Goal: Check status: Check status

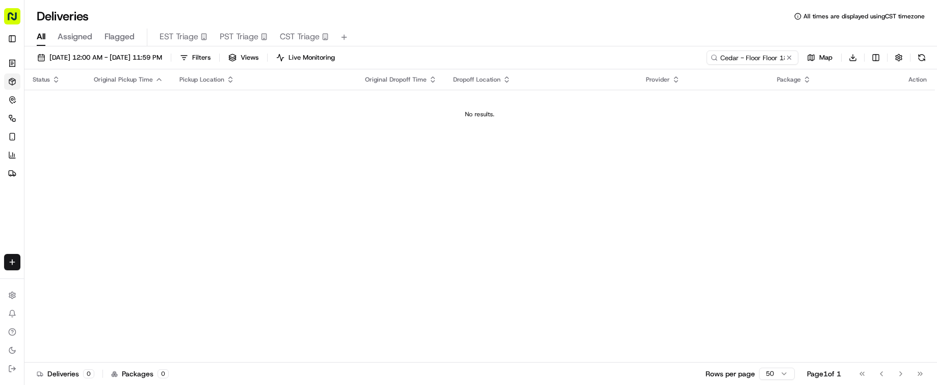
click at [141, 60] on span "09/18/2025 12:00 AM - 09/18/2025 11:59 PM" at bounding box center [105, 57] width 113 height 9
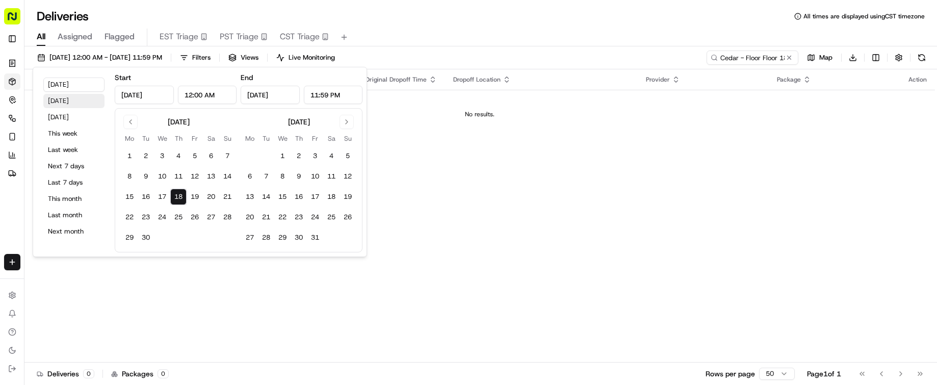
click at [78, 99] on button "Yesterday" at bounding box center [73, 101] width 61 height 14
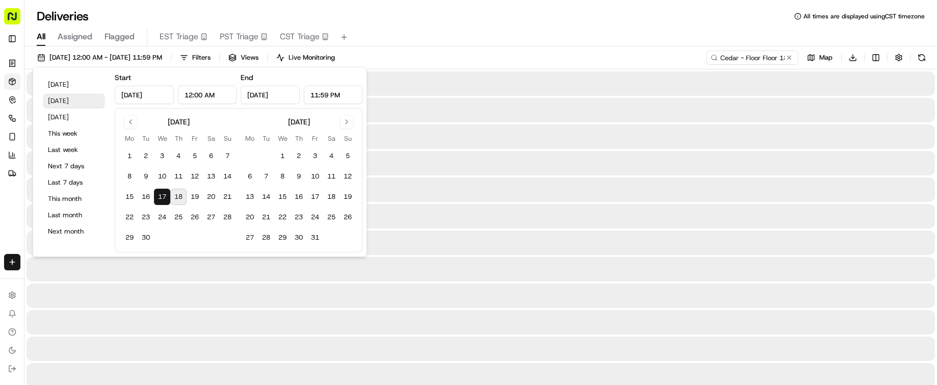
type input "Sep 17, 2025"
click at [78, 99] on button "Yesterday" at bounding box center [73, 101] width 61 height 14
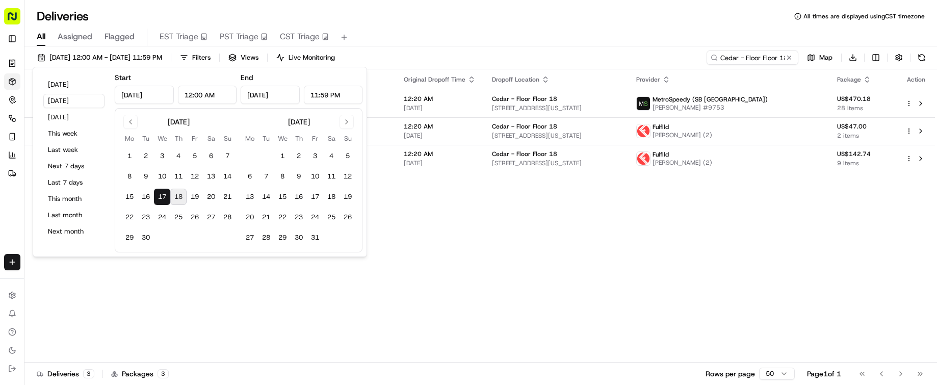
click at [465, 36] on div "All Assigned Flagged EST Triage PST Triage CST Triage" at bounding box center [480, 38] width 913 height 18
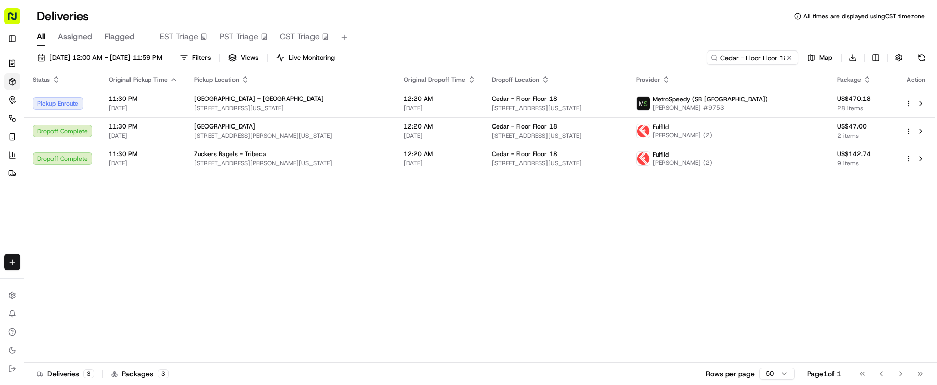
click at [397, 244] on div "Status Original Pickup Time Pickup Location Original Dropoff Time Dropoff Locat…" at bounding box center [479, 215] width 911 height 293
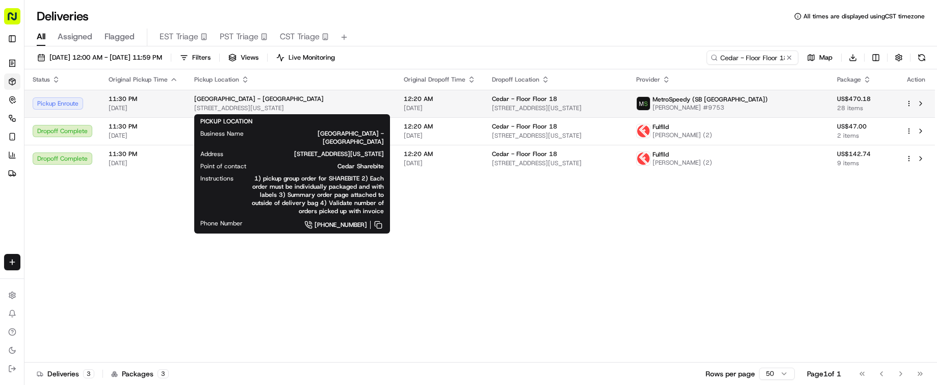
click at [323, 103] on div "[GEOGRAPHIC_DATA] - [GEOGRAPHIC_DATA]" at bounding box center [290, 99] width 193 height 8
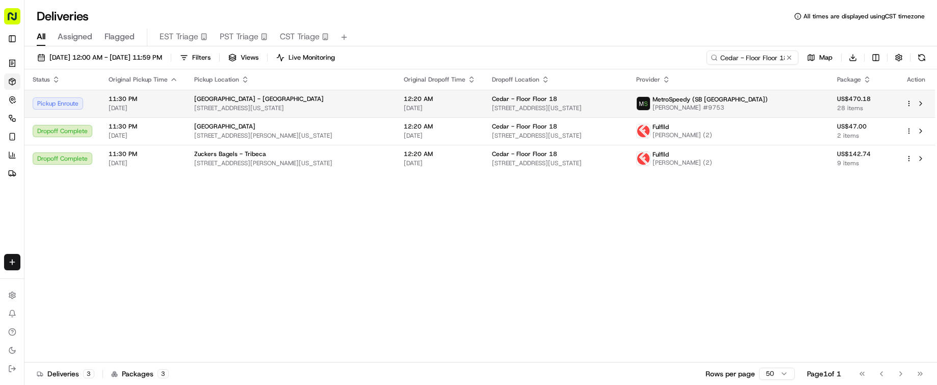
click at [323, 101] on div "[GEOGRAPHIC_DATA] - [GEOGRAPHIC_DATA]" at bounding box center [290, 99] width 193 height 8
click at [306, 108] on span "[STREET_ADDRESS][US_STATE]" at bounding box center [290, 108] width 193 height 8
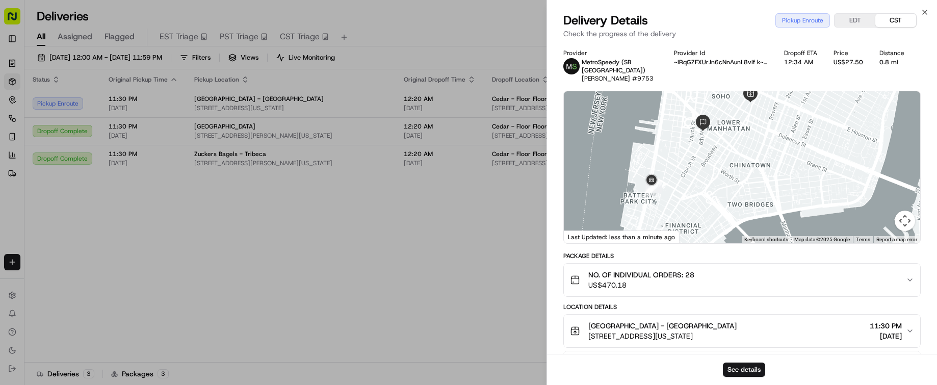
drag, startPoint x: 736, startPoint y: 193, endPoint x: 730, endPoint y: 190, distance: 6.6
click at [732, 133] on div at bounding box center [742, 167] width 357 height 152
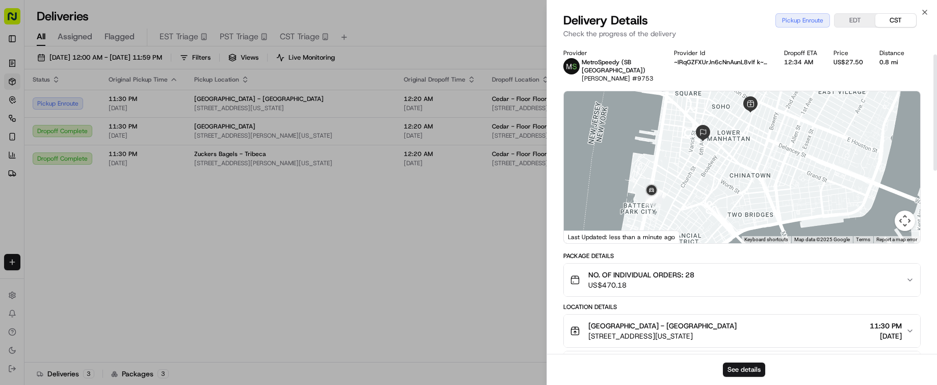
scroll to position [255, 0]
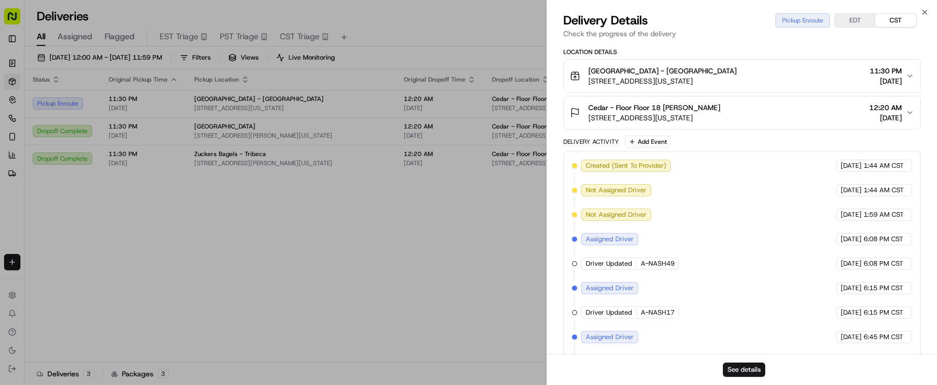
click at [730, 77] on div "Dig Inn - Prince Street Cedar Sharebite 70 Prince St, New York, NY 10012, USA 1…" at bounding box center [738, 76] width 336 height 20
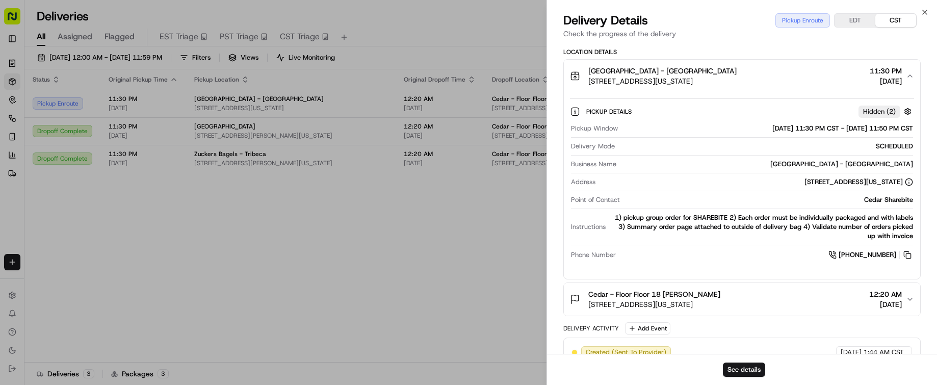
click at [729, 71] on div "Dig Inn - Prince Street Cedar Sharebite 70 Prince St, New York, NY 10012, USA 1…" at bounding box center [738, 76] width 336 height 20
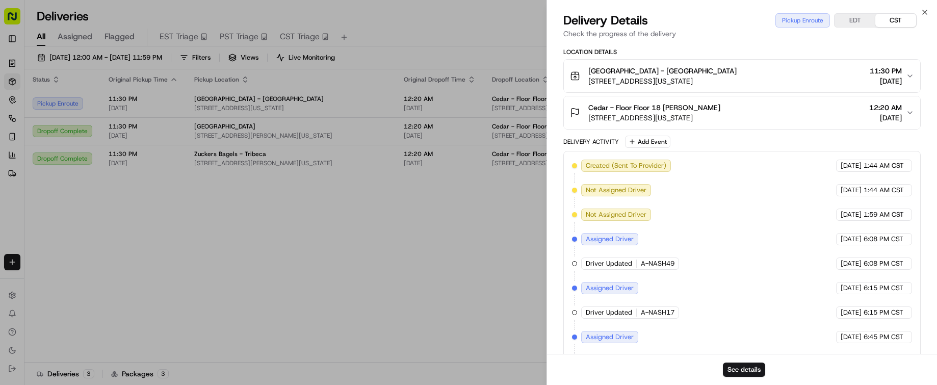
click at [730, 115] on button "Cedar - Floor Floor 18 Elsa Gutierrez 32 6th Ave, New York, NY 10013, USA 12:20…" at bounding box center [742, 112] width 357 height 33
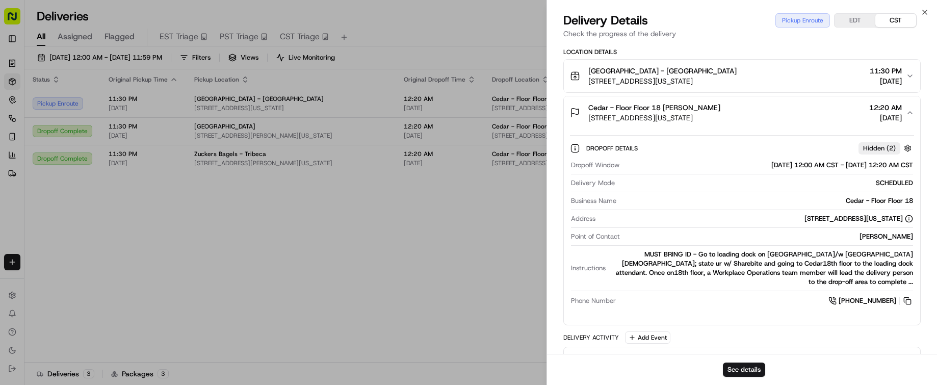
click at [728, 111] on div "Cedar - Floor Floor 18 Elsa Gutierrez 32 6th Ave, New York, NY 10013, USA 12:20…" at bounding box center [738, 113] width 336 height 20
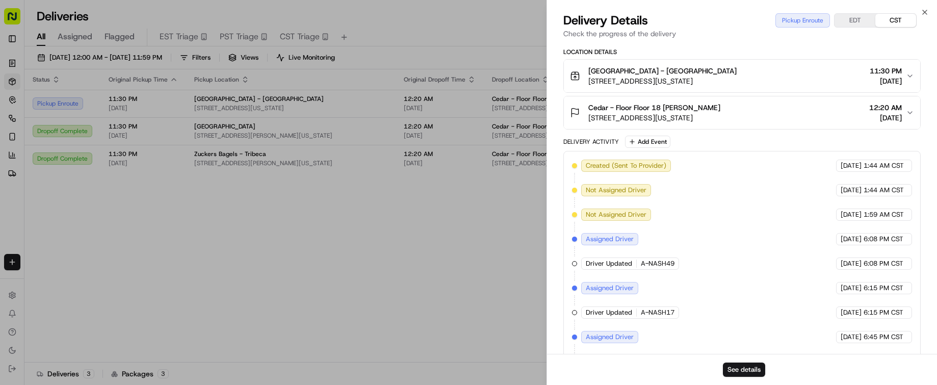
drag, startPoint x: 490, startPoint y: 259, endPoint x: 515, endPoint y: 250, distance: 26.5
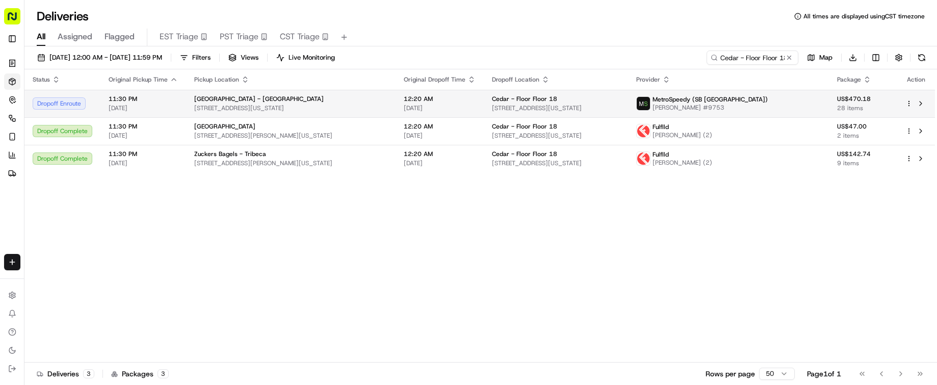
click at [350, 105] on span "[STREET_ADDRESS][US_STATE]" at bounding box center [290, 108] width 193 height 8
click at [396, 103] on td "[GEOGRAPHIC_DATA] - [GEOGRAPHIC_DATA][STREET_ADDRESS][US_STATE]" at bounding box center [291, 104] width 210 height 28
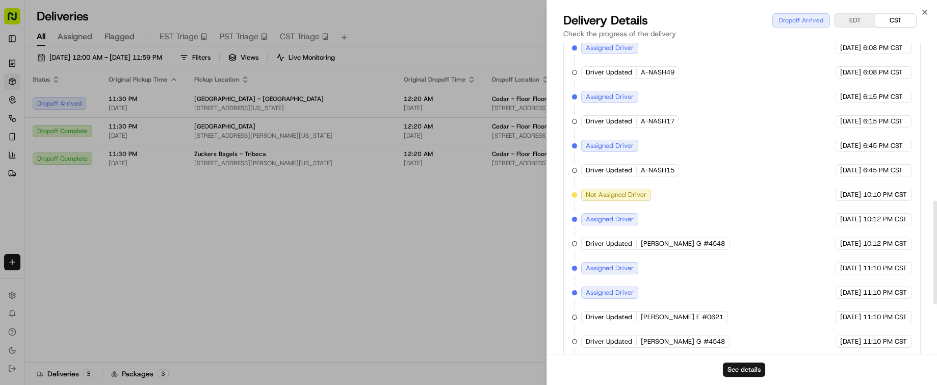
scroll to position [618, 0]
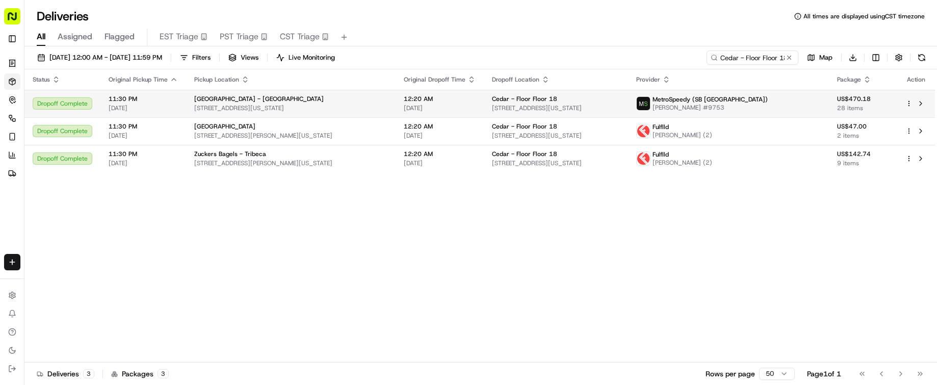
click at [364, 101] on div "[GEOGRAPHIC_DATA] - [GEOGRAPHIC_DATA]" at bounding box center [290, 99] width 193 height 8
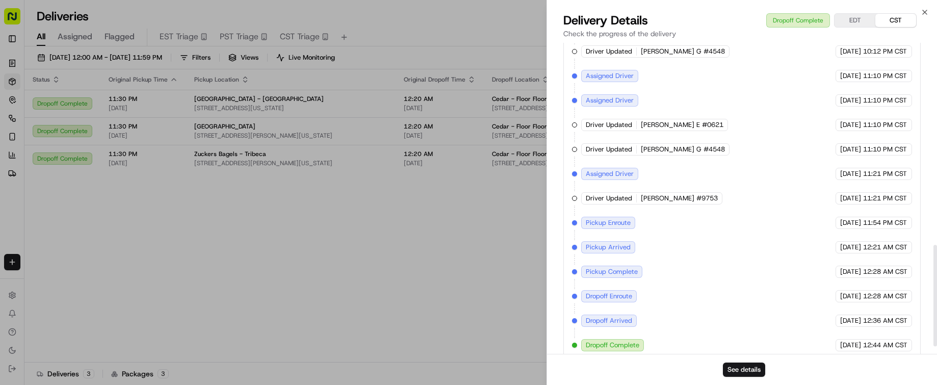
scroll to position [643, 0]
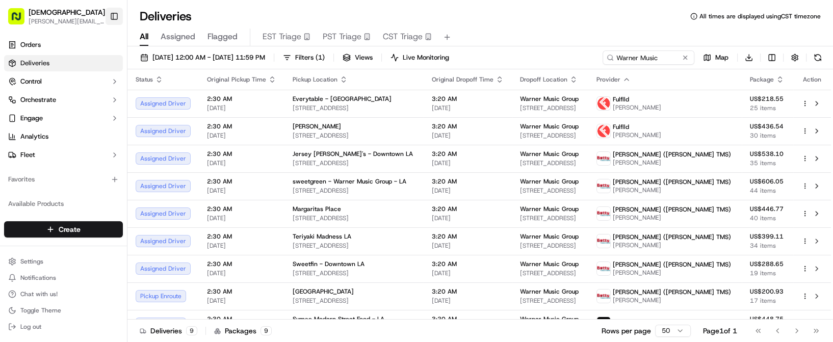
click at [112, 15] on button "Toggle Sidebar" at bounding box center [114, 16] width 17 height 17
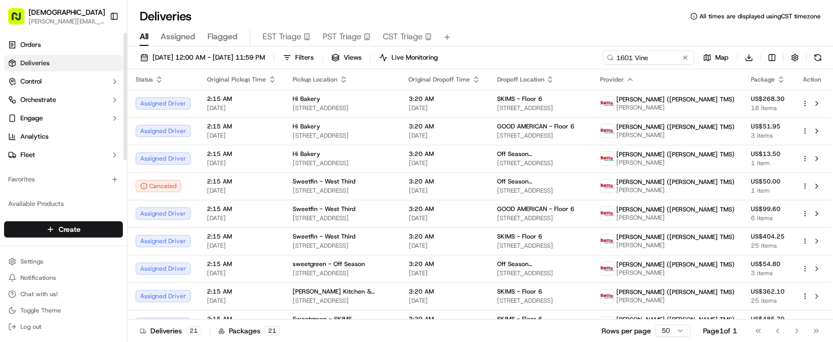
drag, startPoint x: 0, startPoint y: 0, endPoint x: 104, endPoint y: 1, distance: 104.1
click at [114, 16] on button "Toggle Sidebar" at bounding box center [114, 16] width 17 height 17
